Goal: Information Seeking & Learning: Find specific page/section

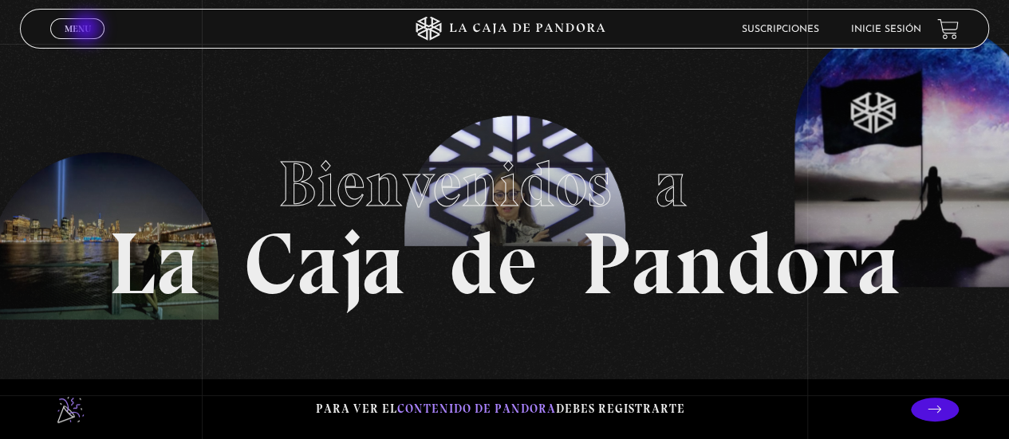
click at [87, 30] on span "Menu" at bounding box center [78, 29] width 26 height 10
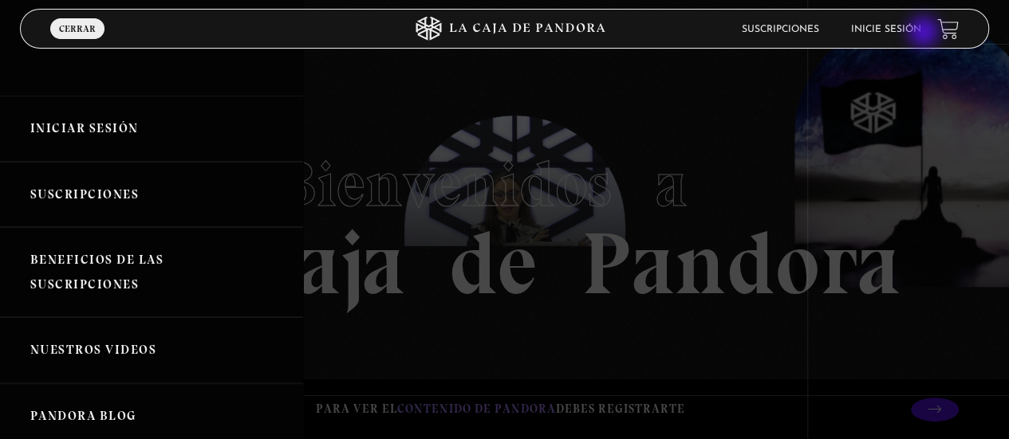
click at [921, 33] on link "Inicie sesión" at bounding box center [886, 30] width 70 height 10
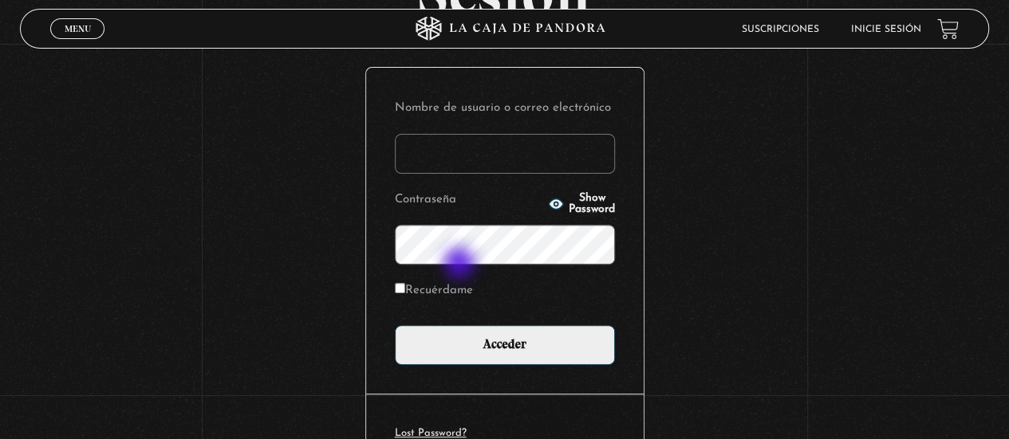
scroll to position [80, 0]
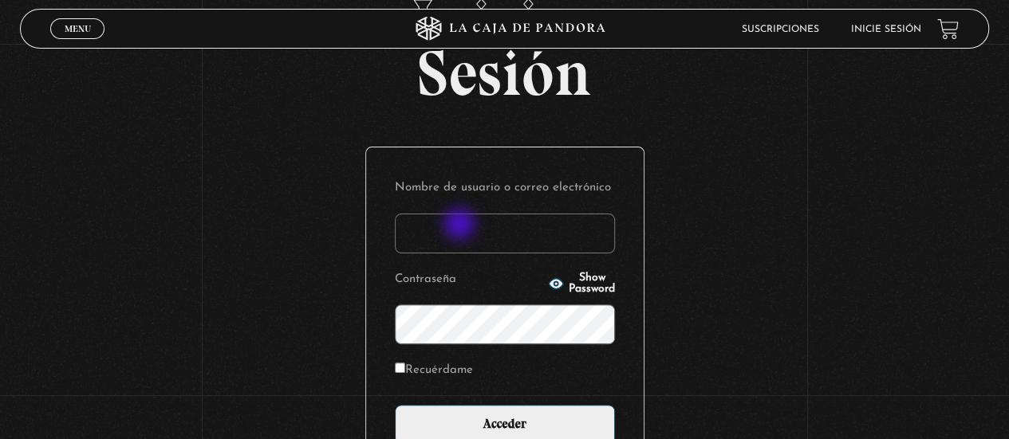
click at [461, 226] on input "Nombre de usuario o correo electrónico" at bounding box center [505, 234] width 220 height 40
type input "jackydal07"
click at [410, 363] on label "Recuérdame" at bounding box center [434, 371] width 78 height 25
click at [405, 363] on input "Recuérdame" at bounding box center [400, 368] width 10 height 10
checkbox input "true"
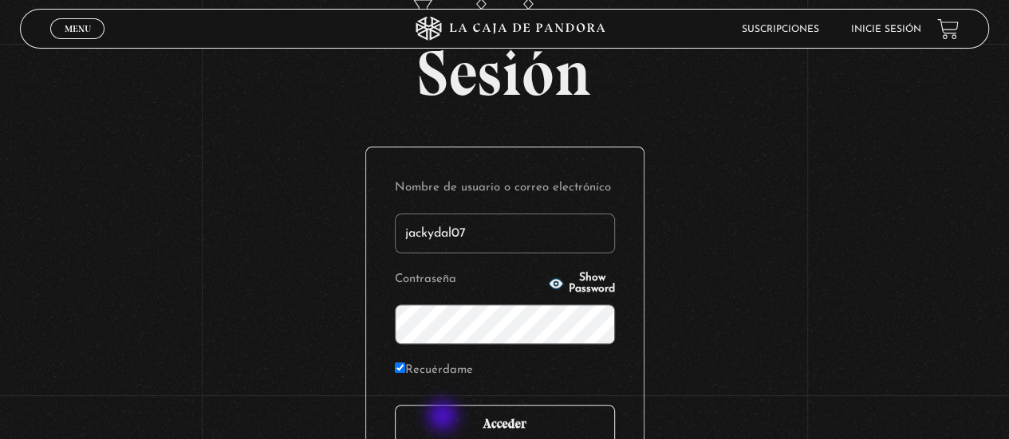
click at [444, 418] on input "Acceder" at bounding box center [505, 425] width 220 height 40
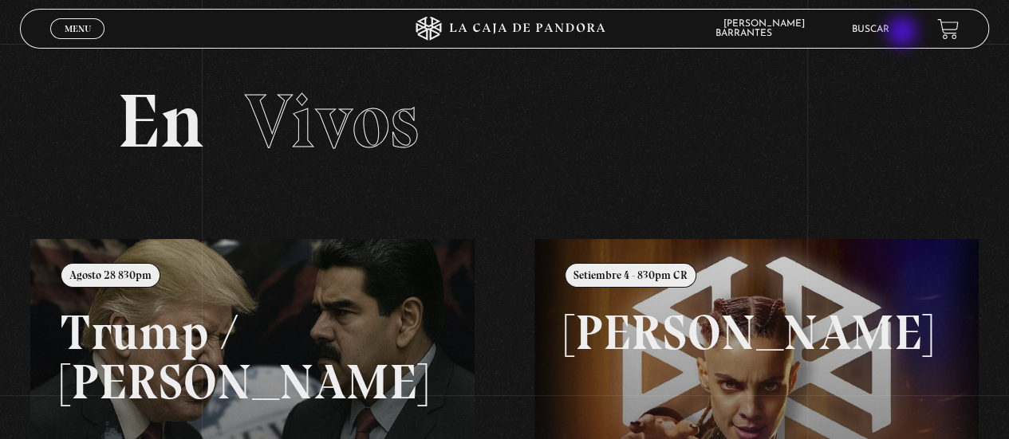
click at [903, 33] on ul "Buscar" at bounding box center [886, 29] width 69 height 25
click at [889, 29] on link "Buscar" at bounding box center [870, 30] width 37 height 10
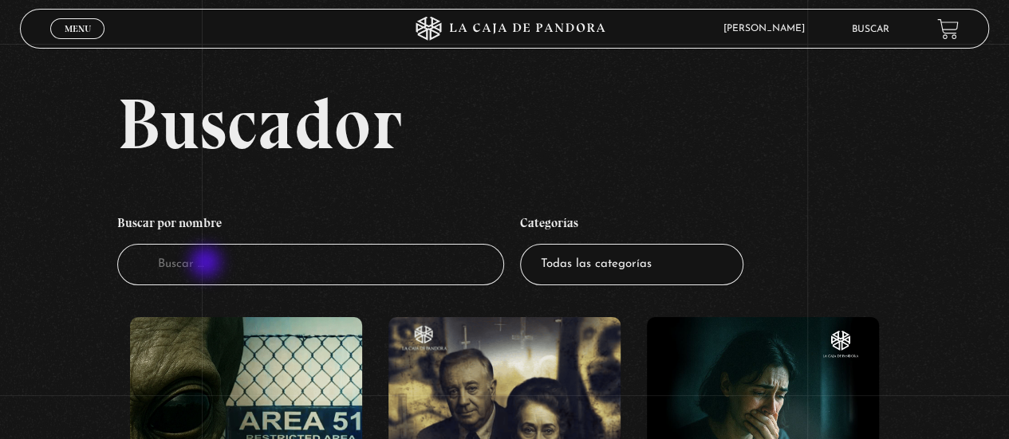
click at [207, 264] on input "Buscador" at bounding box center [310, 265] width 387 height 42
type input "11"
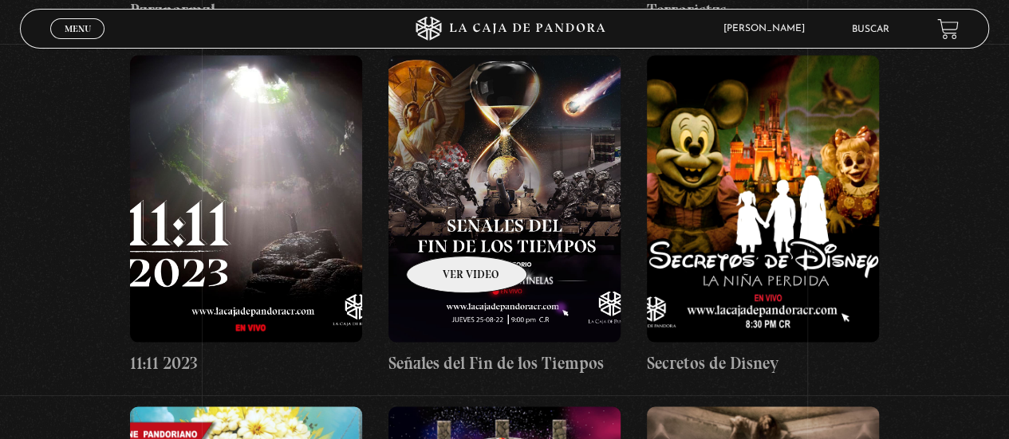
scroll to position [1435, 0]
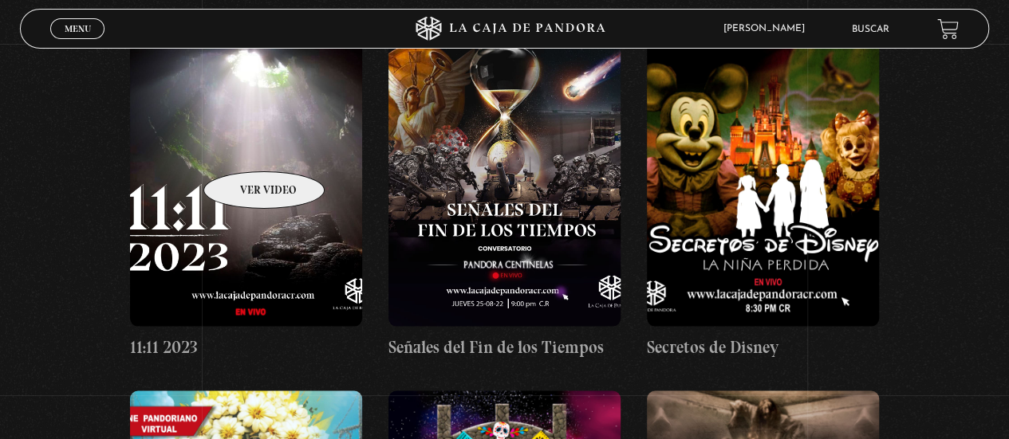
click at [243, 148] on figure at bounding box center [246, 182] width 232 height 287
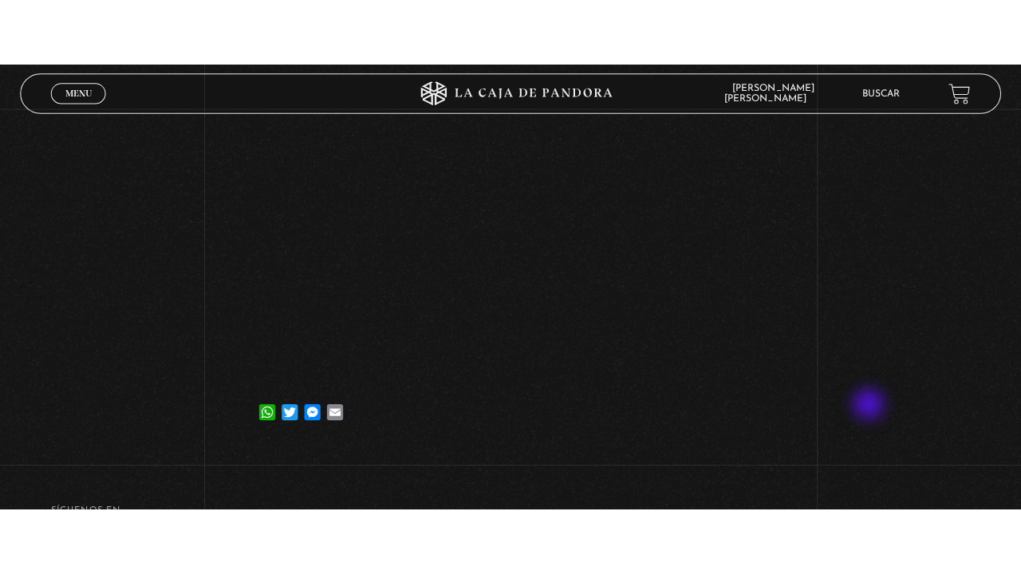
scroll to position [159, 0]
